Goal: Check status: Check status

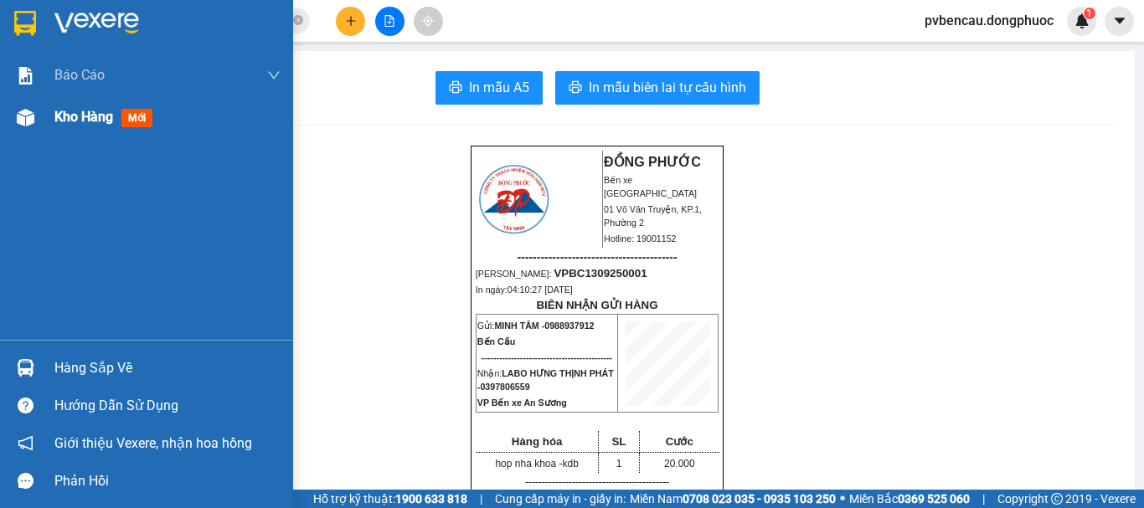
click at [92, 111] on span "Kho hàng" at bounding box center [83, 117] width 59 height 16
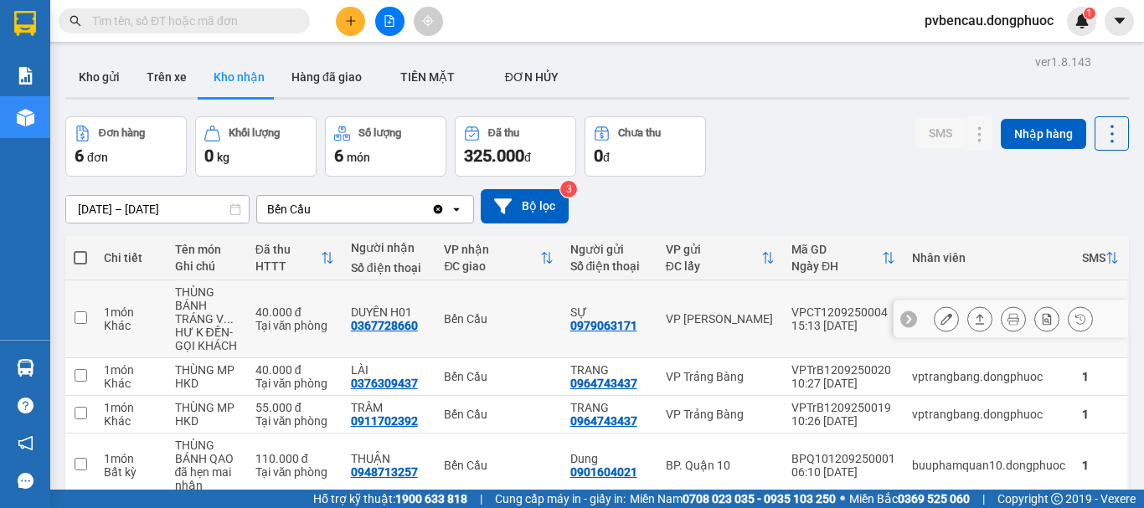
click at [255, 307] on div "40.000 đ" at bounding box center [294, 312] width 79 height 13
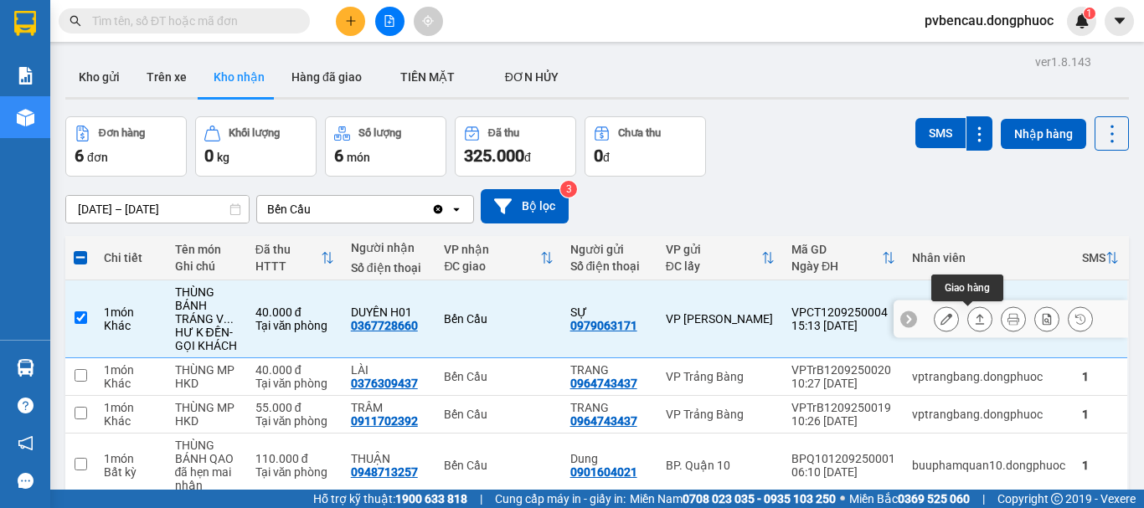
click at [976, 316] on icon at bounding box center [980, 319] width 9 height 10
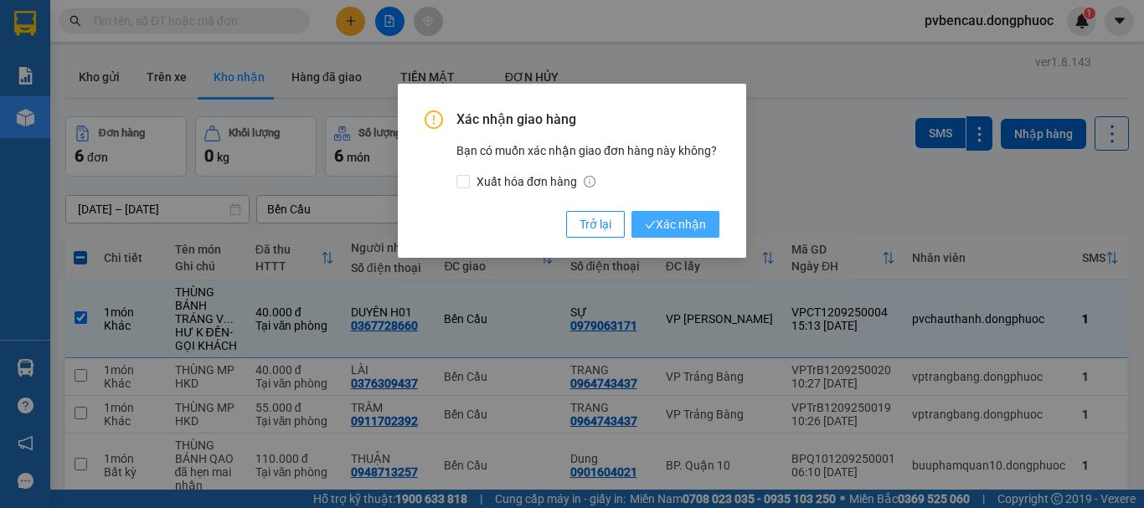
click at [677, 229] on span "Xác nhận" at bounding box center [675, 224] width 61 height 18
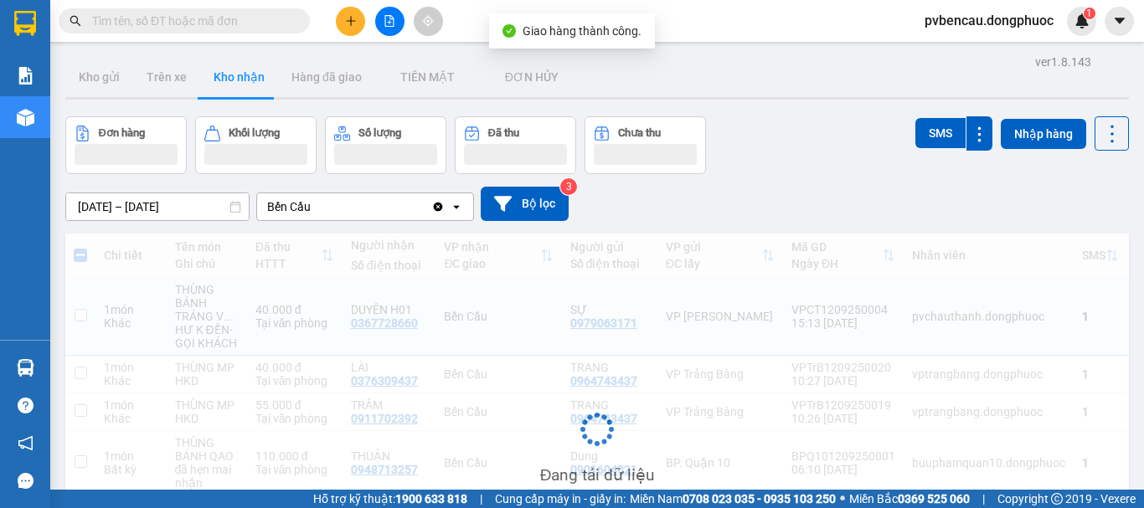
checkbox input "false"
